Goal: Download file/media

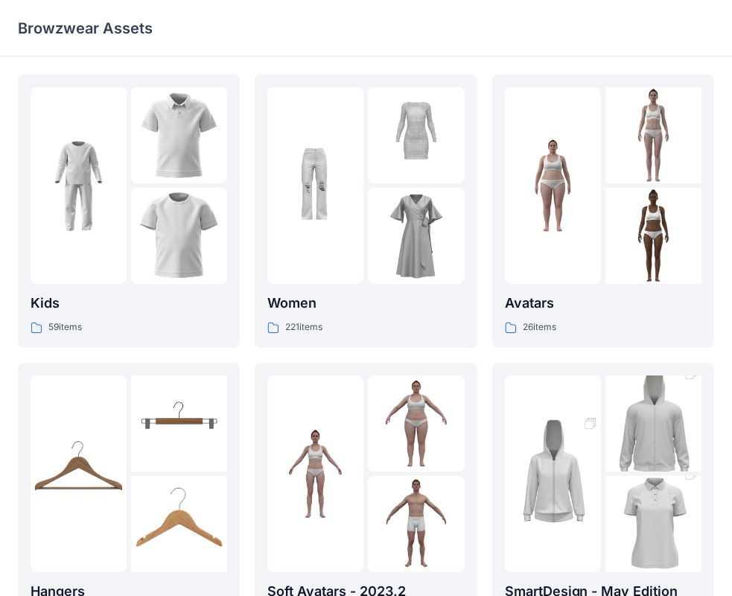
click at [386, 201] on div at bounding box center [416, 236] width 96 height 96
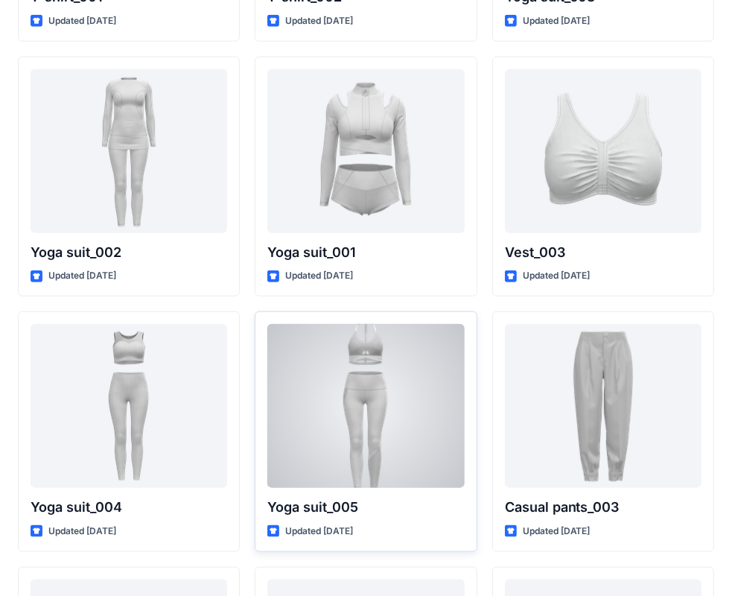
scroll to position [8217, 0]
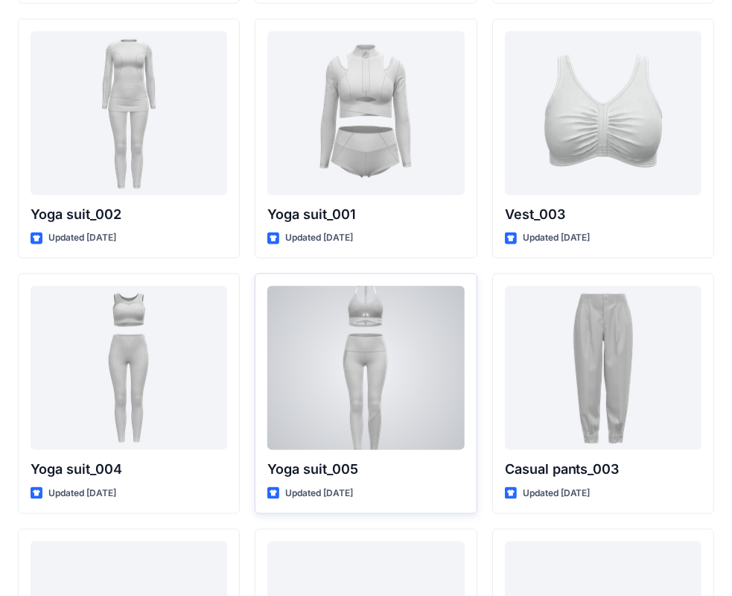
click at [337, 339] on div at bounding box center [365, 368] width 197 height 164
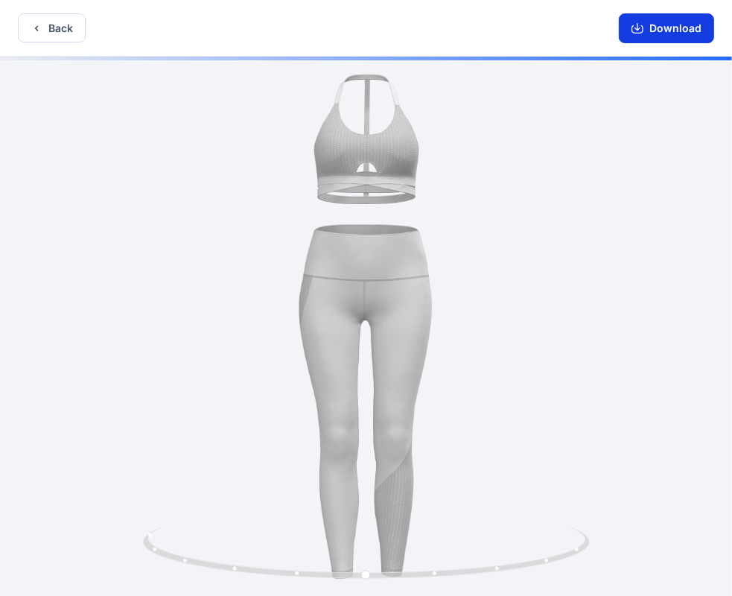
click at [689, 37] on button "Download" at bounding box center [666, 28] width 95 height 30
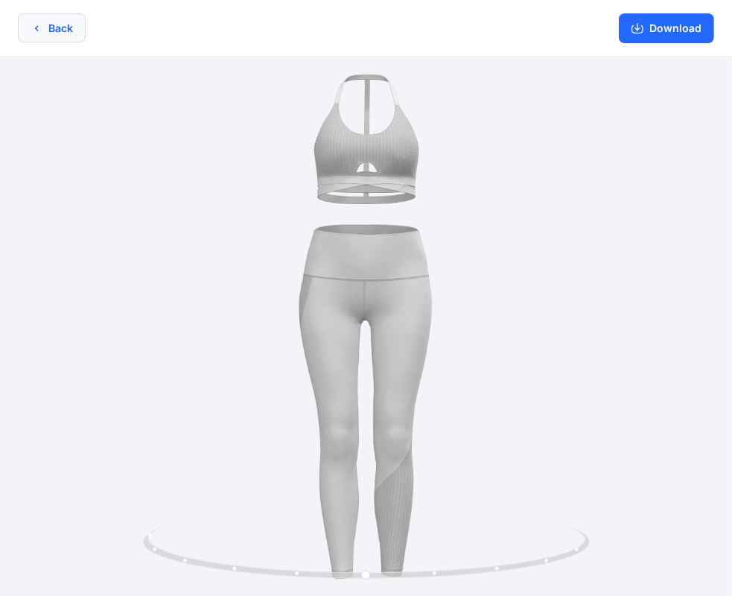
click at [60, 36] on button "Back" at bounding box center [52, 27] width 68 height 29
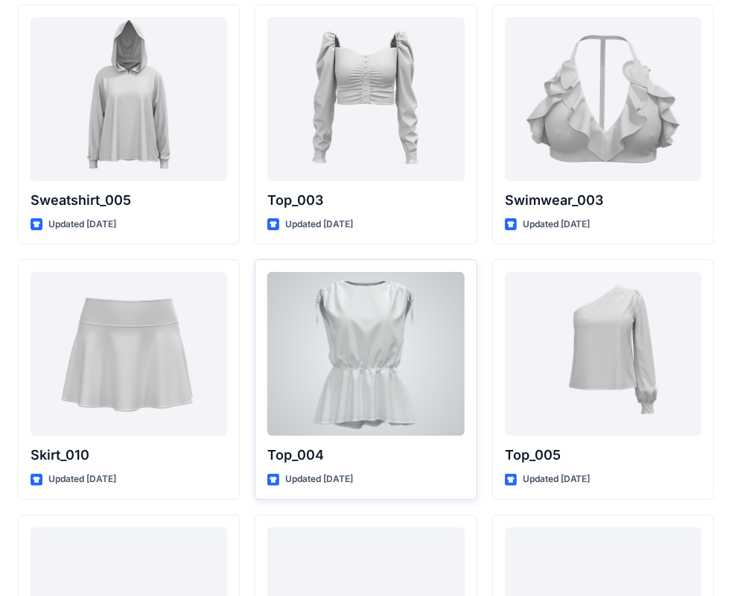
scroll to position [7689, 0]
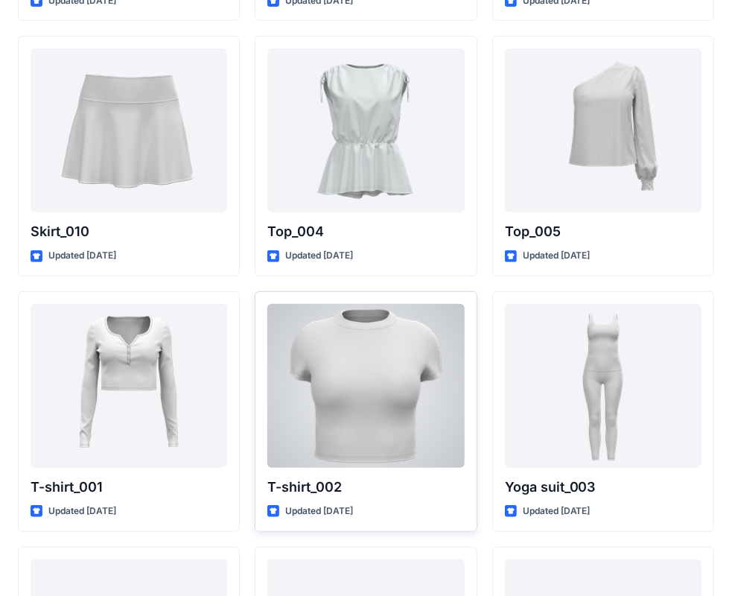
click at [427, 399] on div at bounding box center [365, 386] width 197 height 164
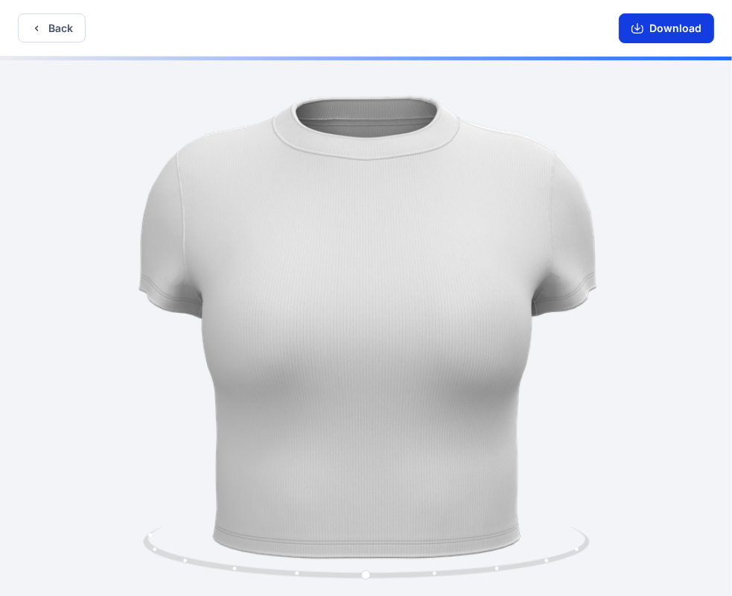
click at [671, 39] on button "Download" at bounding box center [666, 28] width 95 height 30
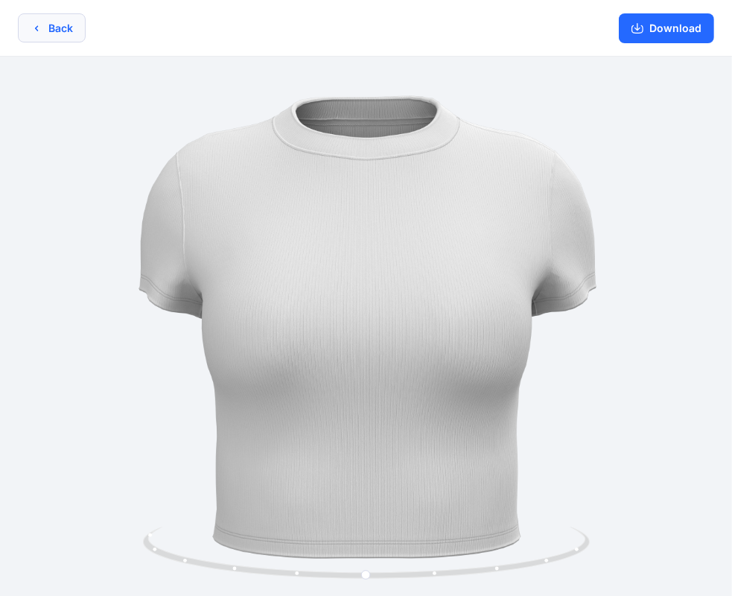
click at [61, 15] on button "Back" at bounding box center [52, 27] width 68 height 29
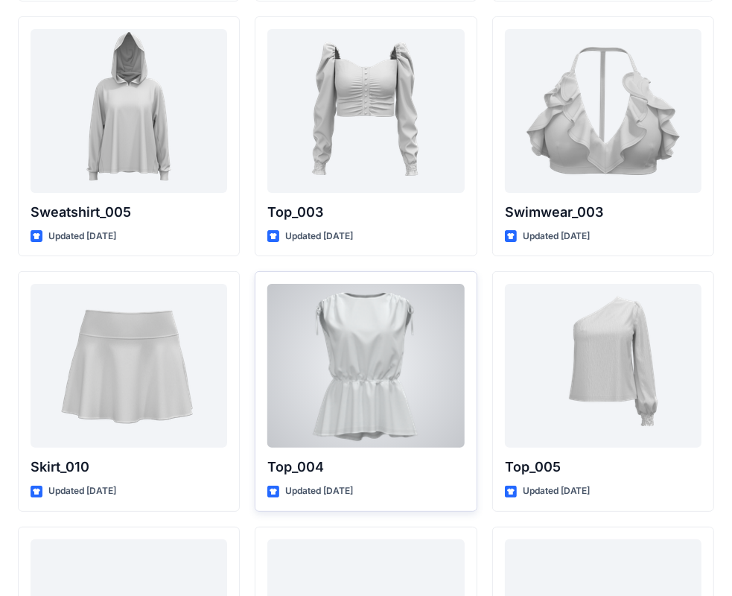
scroll to position [7494, 0]
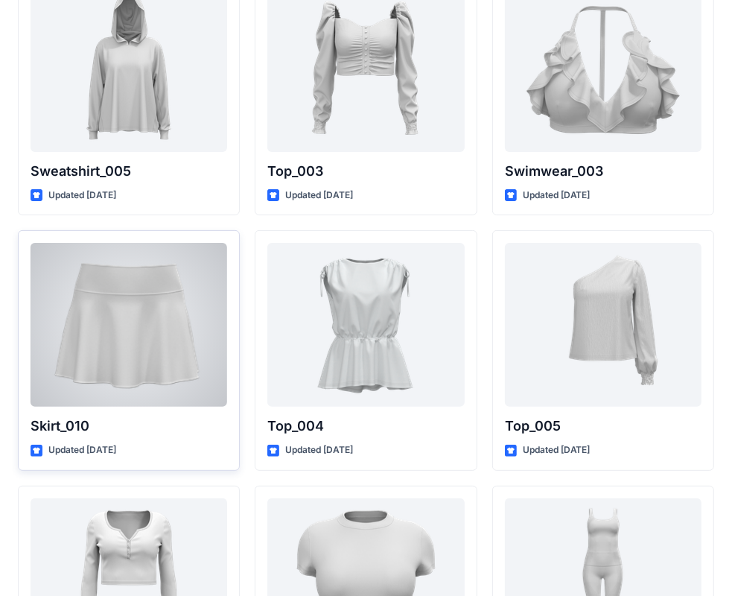
click at [107, 298] on div at bounding box center [129, 325] width 197 height 164
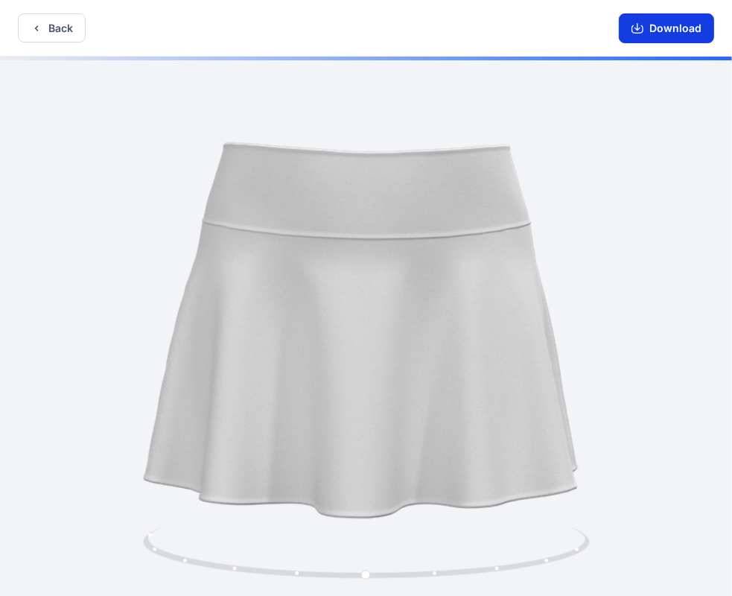
click at [683, 19] on button "Download" at bounding box center [666, 28] width 95 height 30
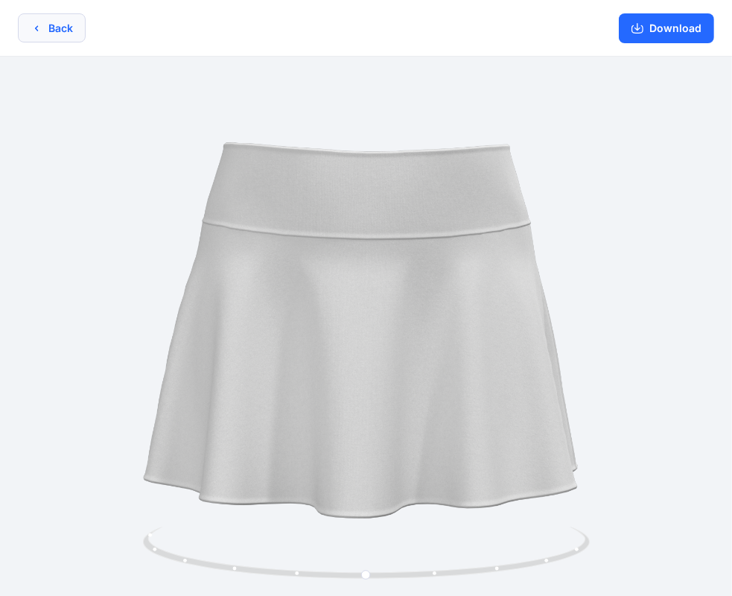
click at [39, 33] on icon "button" at bounding box center [37, 28] width 12 height 12
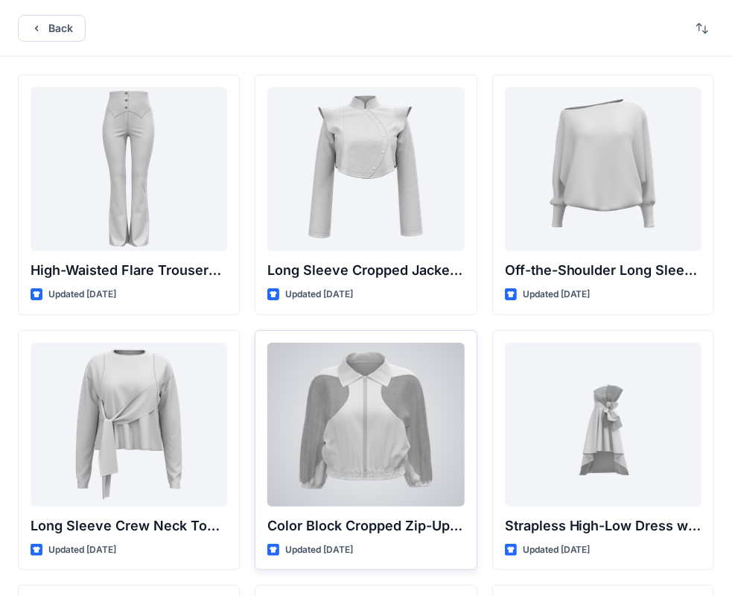
click at [347, 419] on div at bounding box center [365, 424] width 197 height 164
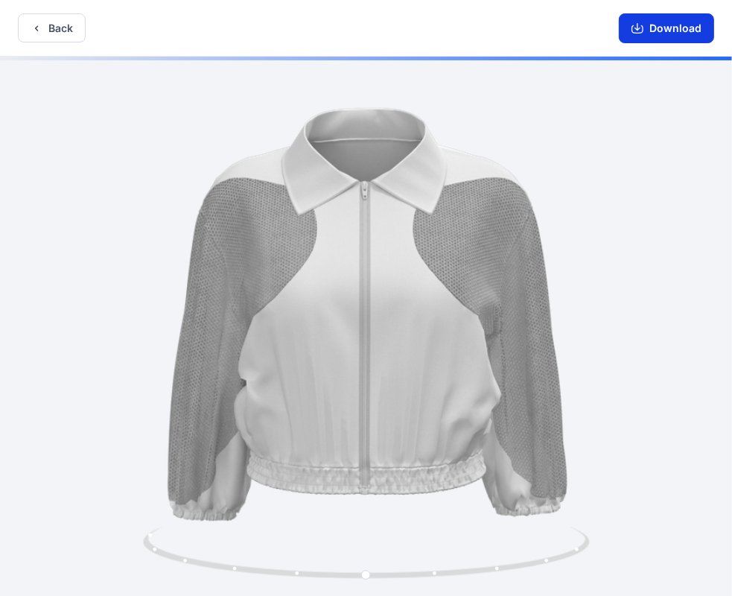
click at [658, 39] on button "Download" at bounding box center [666, 28] width 95 height 30
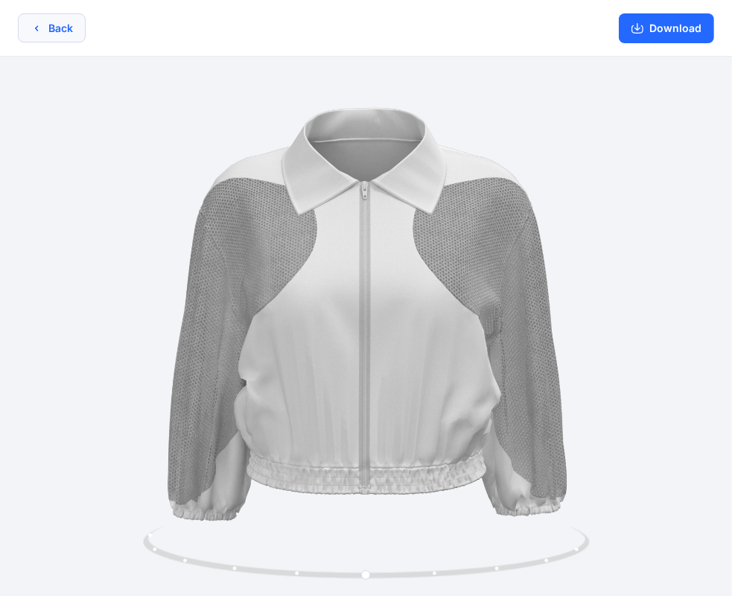
click at [49, 19] on button "Back" at bounding box center [52, 27] width 68 height 29
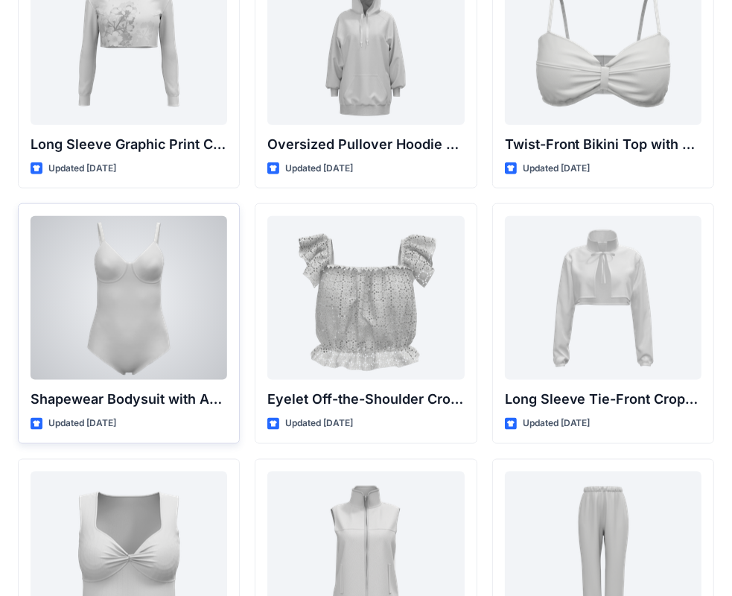
scroll to position [4785, 0]
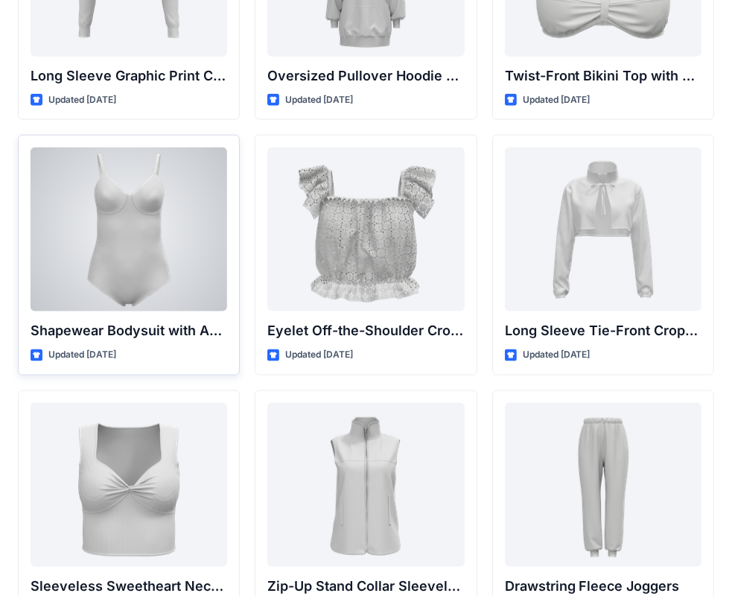
click at [129, 258] on div at bounding box center [129, 229] width 197 height 164
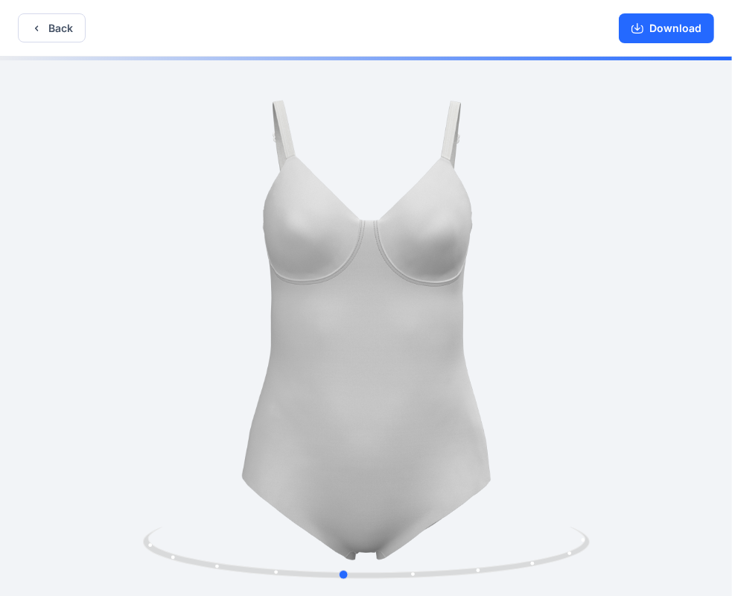
drag, startPoint x: 237, startPoint y: 328, endPoint x: 661, endPoint y: 339, distance: 423.7
click at [661, 339] on div at bounding box center [366, 328] width 732 height 542
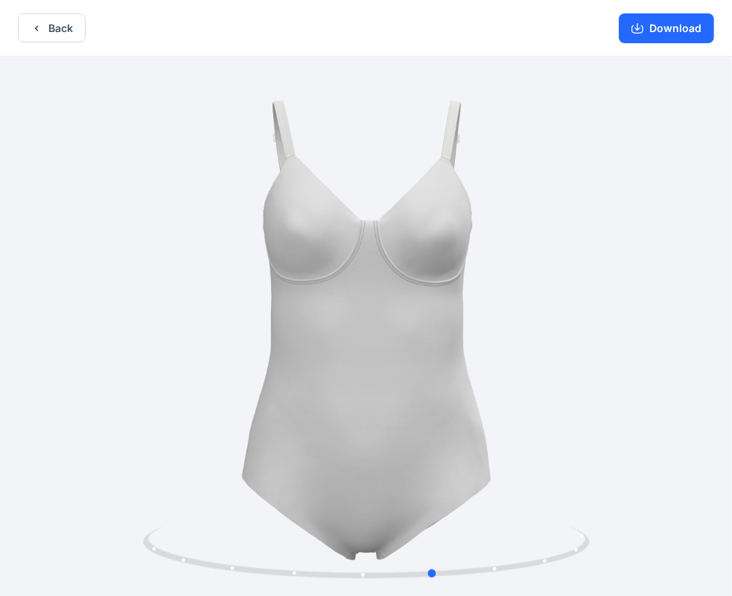
drag, startPoint x: 176, startPoint y: 290, endPoint x: 315, endPoint y: 281, distance: 139.5
click at [315, 281] on div at bounding box center [366, 328] width 732 height 542
drag, startPoint x: 393, startPoint y: 293, endPoint x: 274, endPoint y: 289, distance: 119.2
click at [274, 289] on div at bounding box center [366, 328] width 732 height 542
click at [56, 37] on button "Back" at bounding box center [52, 27] width 68 height 29
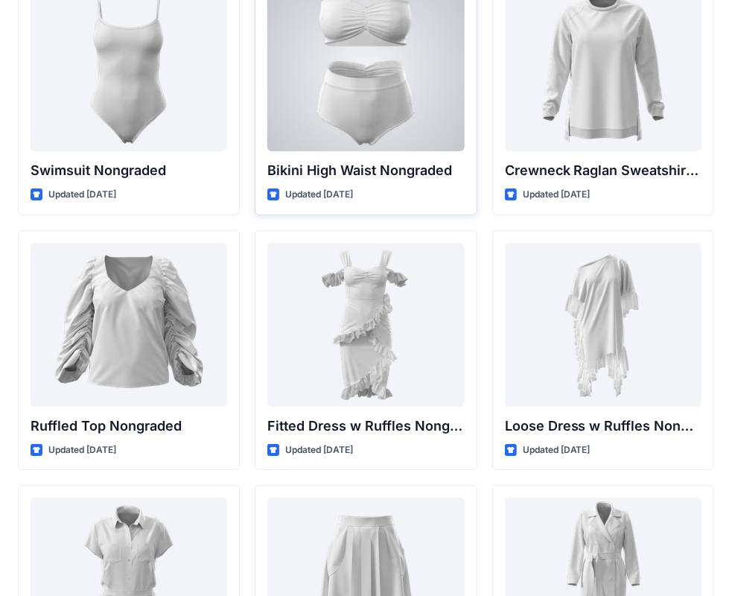
scroll to position [14561, 0]
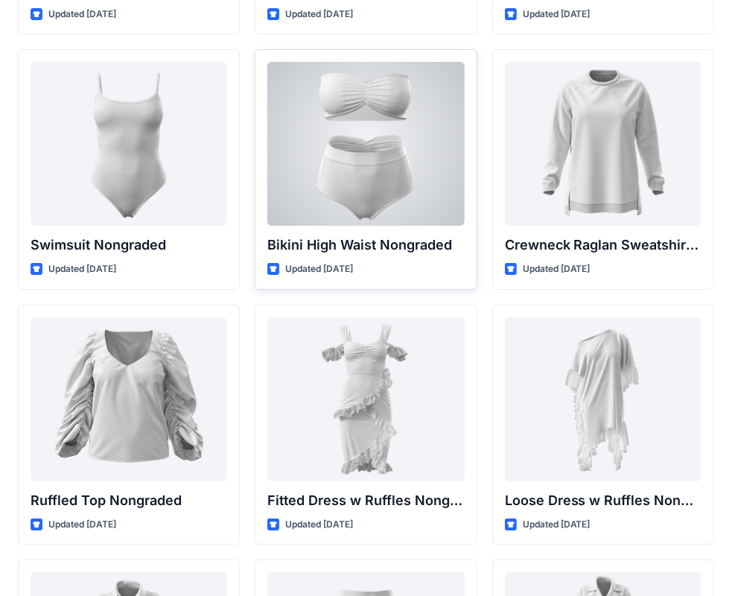
click at [348, 157] on div at bounding box center [365, 144] width 197 height 164
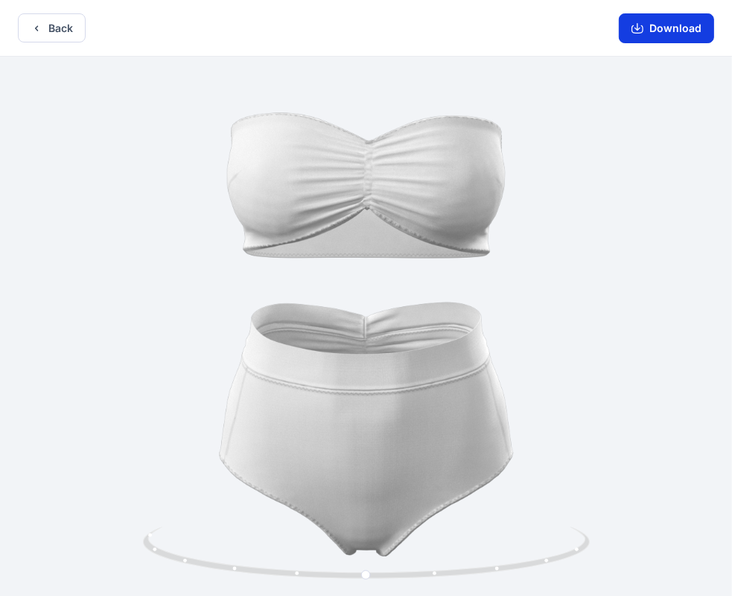
click at [648, 34] on button "Download" at bounding box center [666, 28] width 95 height 30
click at [74, 28] on button "Back" at bounding box center [52, 27] width 68 height 29
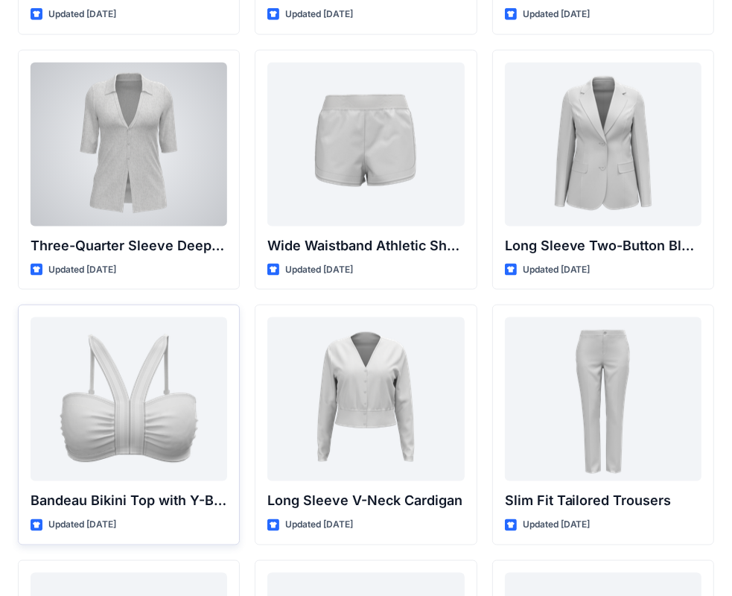
scroll to position [1309, 0]
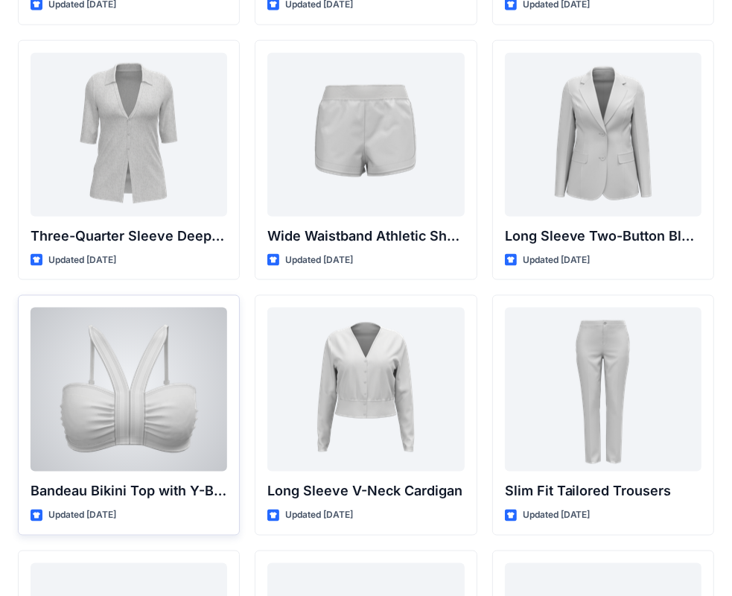
click at [137, 408] on div at bounding box center [129, 389] width 197 height 164
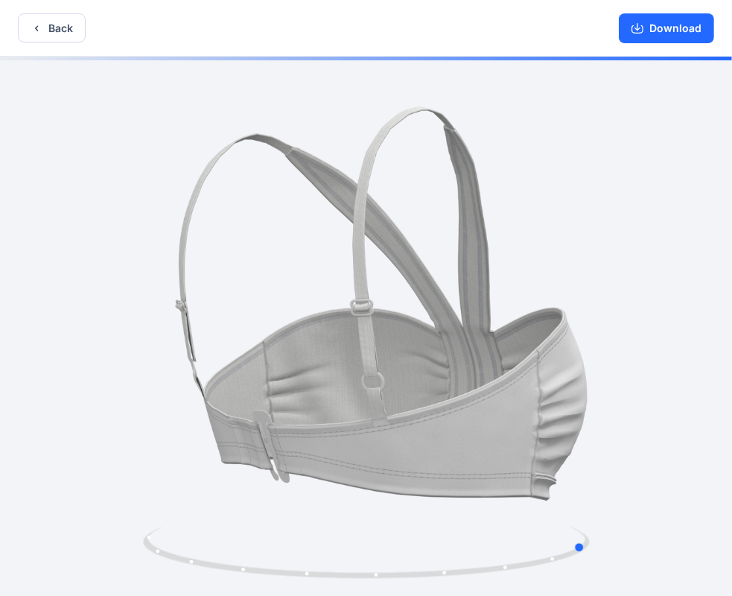
drag, startPoint x: 233, startPoint y: 338, endPoint x: 519, endPoint y: 342, distance: 285.9
click at [519, 342] on div at bounding box center [366, 328] width 732 height 542
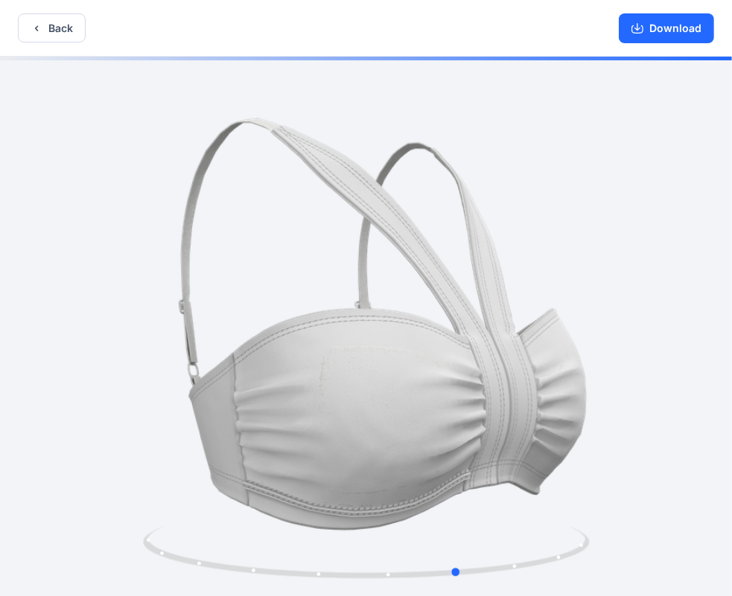
drag, startPoint x: 341, startPoint y: 351, endPoint x: 632, endPoint y: 351, distance: 291.1
click at [632, 351] on div at bounding box center [366, 328] width 732 height 542
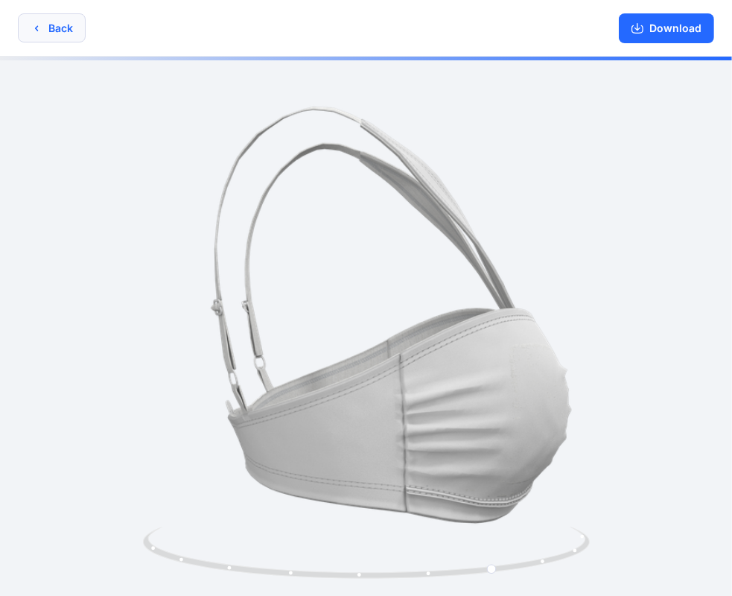
click at [54, 22] on button "Back" at bounding box center [52, 27] width 68 height 29
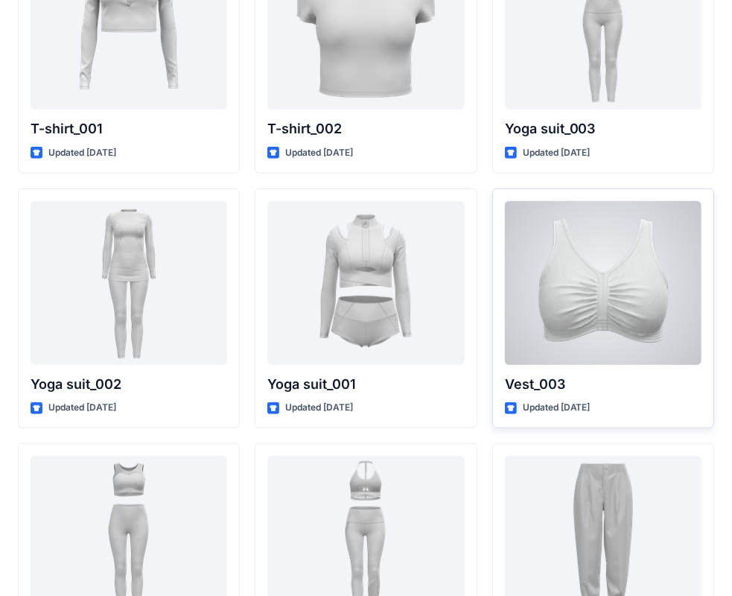
scroll to position [8040, 0]
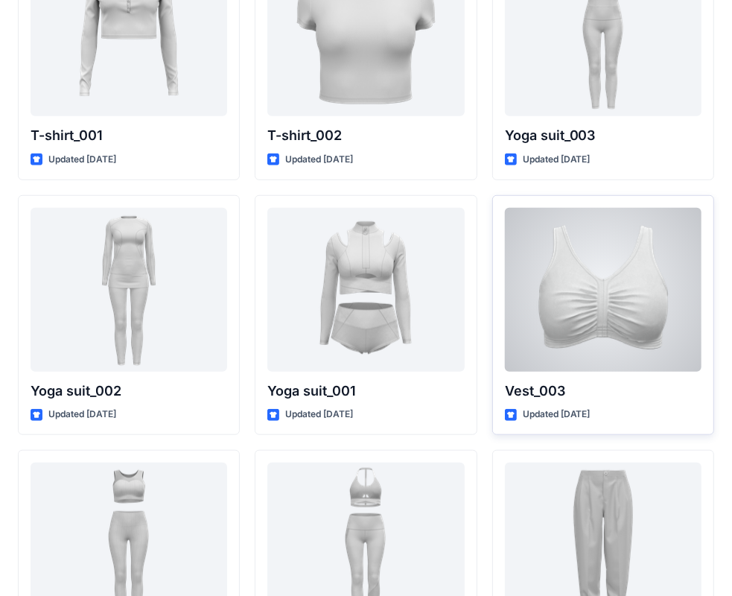
click at [606, 308] on div at bounding box center [603, 290] width 197 height 164
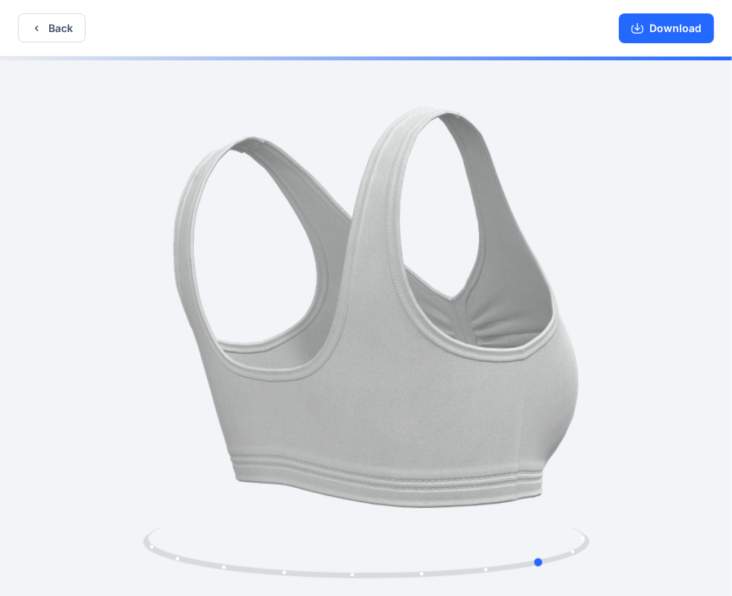
drag, startPoint x: 292, startPoint y: 334, endPoint x: 533, endPoint y: 335, distance: 241.2
click at [533, 335] on div at bounding box center [366, 328] width 732 height 542
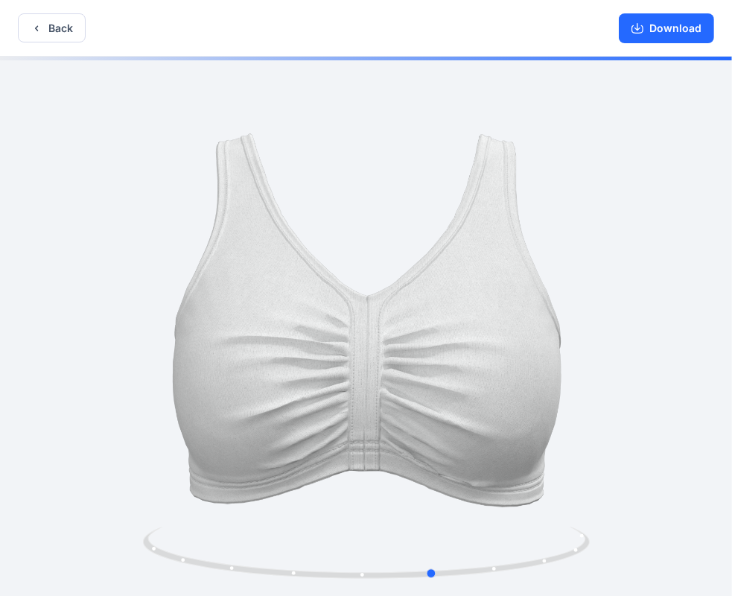
drag, startPoint x: 377, startPoint y: 335, endPoint x: 265, endPoint y: 302, distance: 117.1
click at [191, 342] on div at bounding box center [366, 328] width 732 height 542
click at [671, 30] on button "Download" at bounding box center [666, 28] width 95 height 30
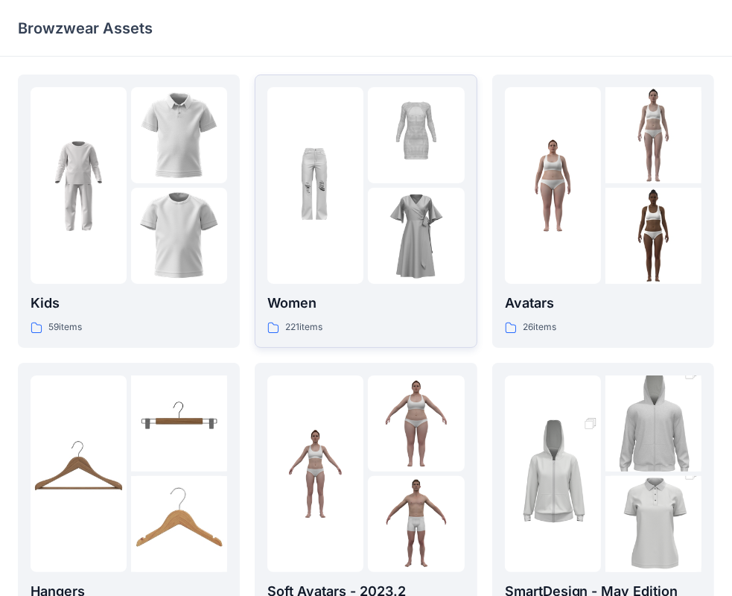
click at [366, 219] on div at bounding box center [365, 185] width 197 height 197
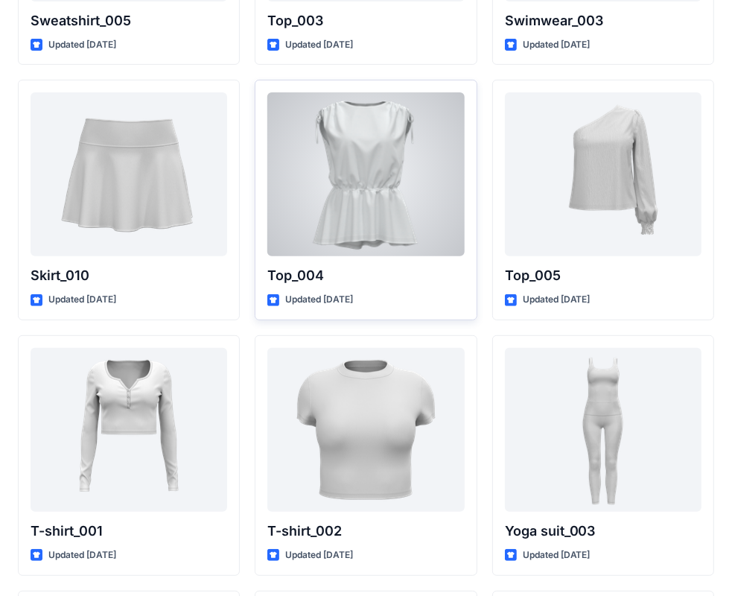
scroll to position [8017, 0]
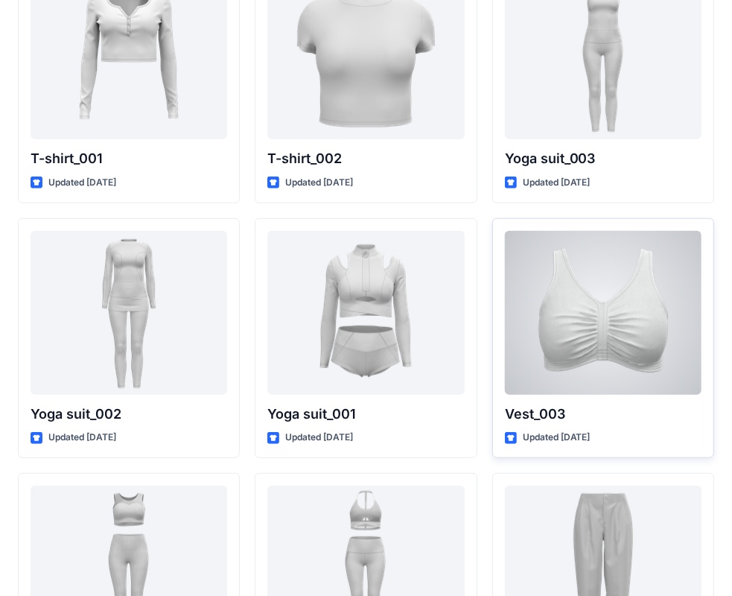
click at [591, 350] on div at bounding box center [603, 313] width 197 height 164
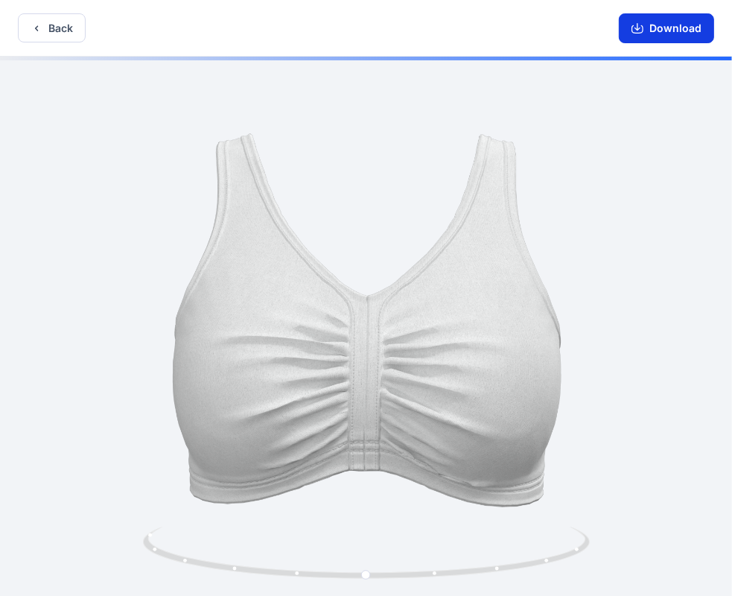
click at [658, 33] on button "Download" at bounding box center [666, 28] width 95 height 30
